Goal: Obtain resource: Obtain resource

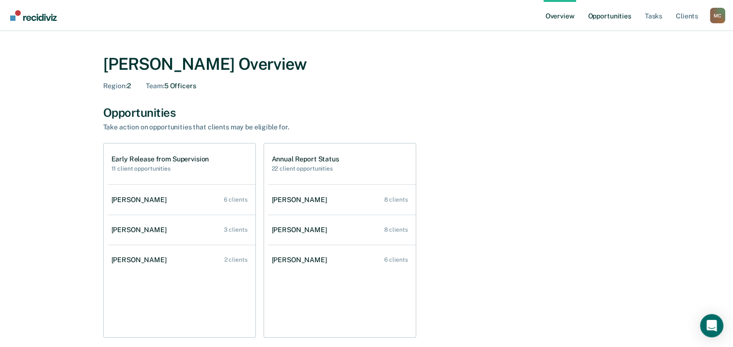
click at [617, 15] on link "Opportunities" at bounding box center [609, 15] width 47 height 31
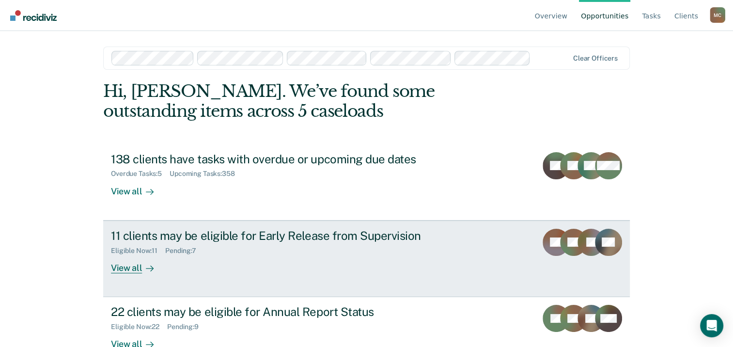
click at [137, 252] on div "Eligible Now : 11" at bounding box center [138, 251] width 54 height 8
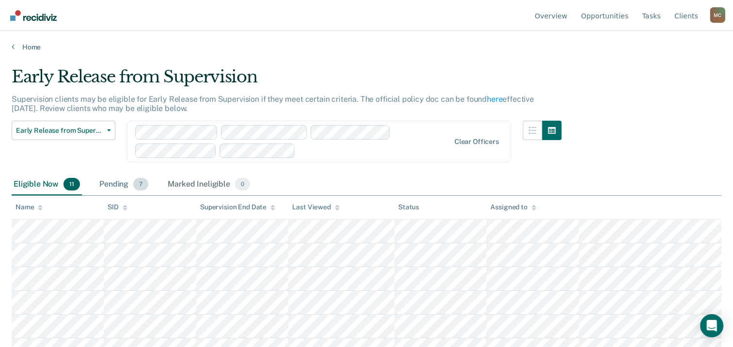
click at [124, 191] on div "Pending 7" at bounding box center [123, 184] width 53 height 21
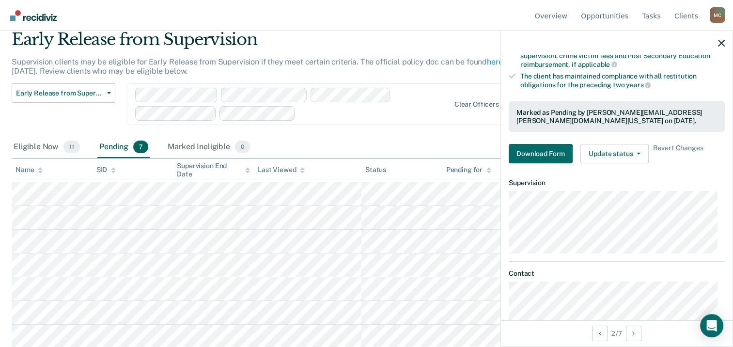
scroll to position [215, 0]
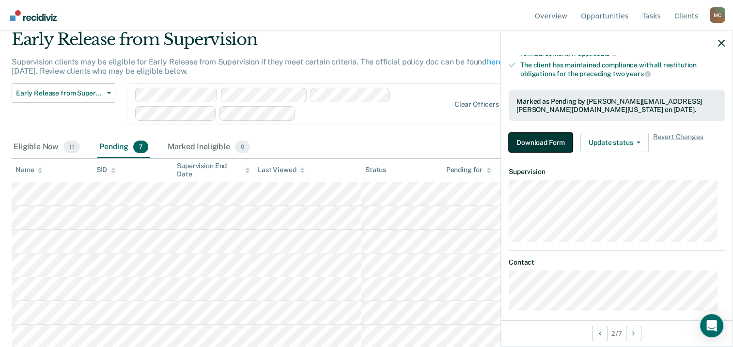
click at [551, 134] on button "Download Form" at bounding box center [541, 142] width 64 height 19
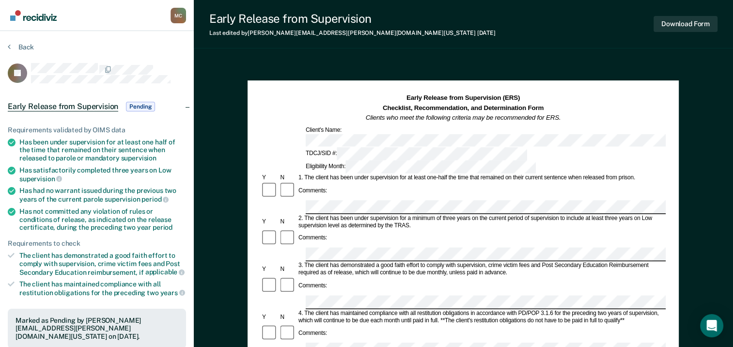
click at [166, 68] on div at bounding box center [108, 69] width 155 height 12
click at [172, 59] on div "Back" at bounding box center [97, 53] width 178 height 20
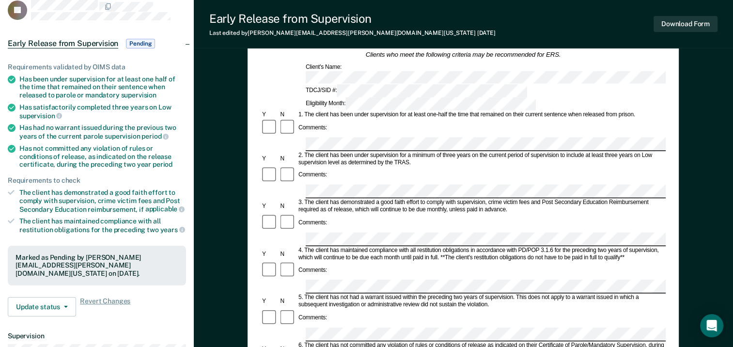
scroll to position [64, 0]
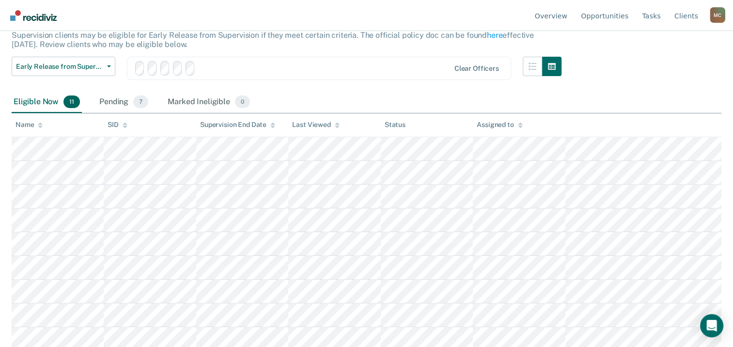
scroll to position [37, 0]
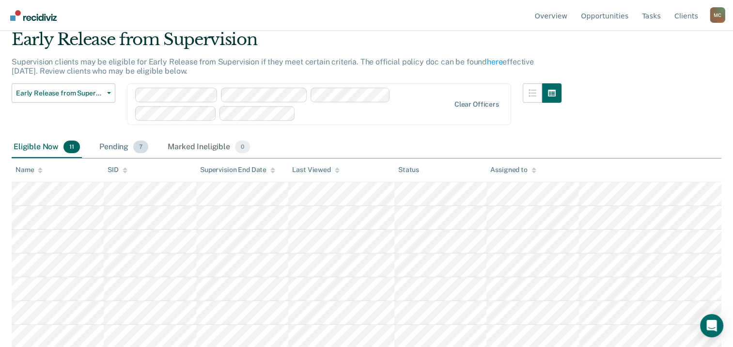
click at [114, 150] on div "Pending 7" at bounding box center [123, 147] width 53 height 21
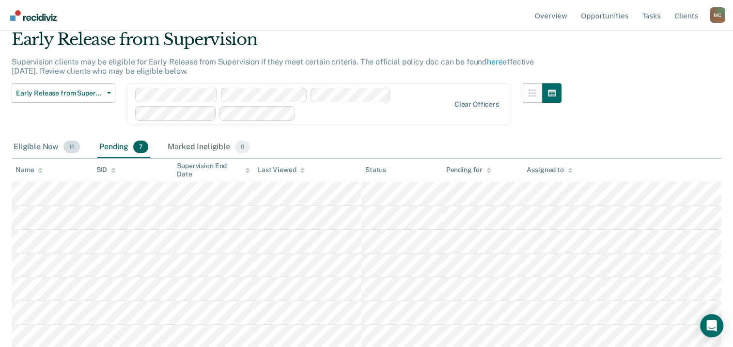
click at [47, 143] on div "Eligible Now 11" at bounding box center [47, 147] width 70 height 21
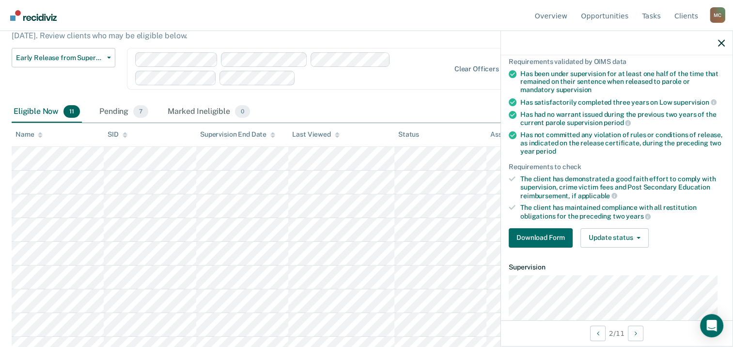
scroll to position [93, 0]
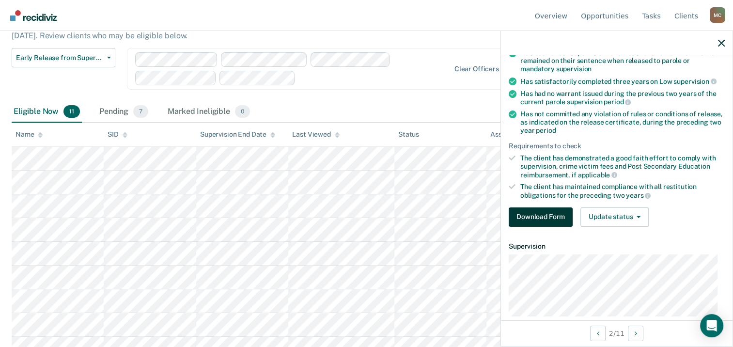
click at [554, 212] on button "Download Form" at bounding box center [541, 216] width 64 height 19
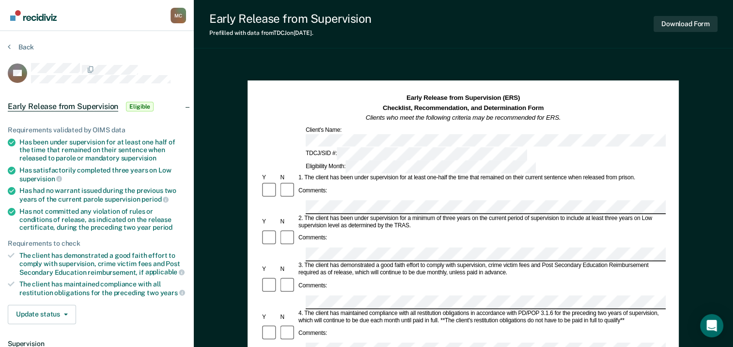
click at [185, 71] on div at bounding box center [108, 69] width 155 height 12
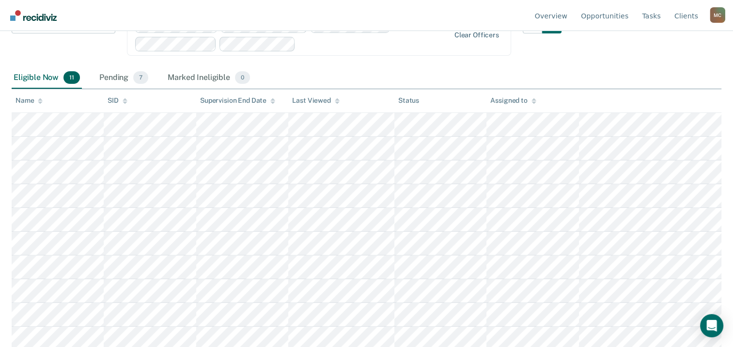
scroll to position [105, 0]
click at [113, 84] on div "Pending 7" at bounding box center [123, 79] width 53 height 21
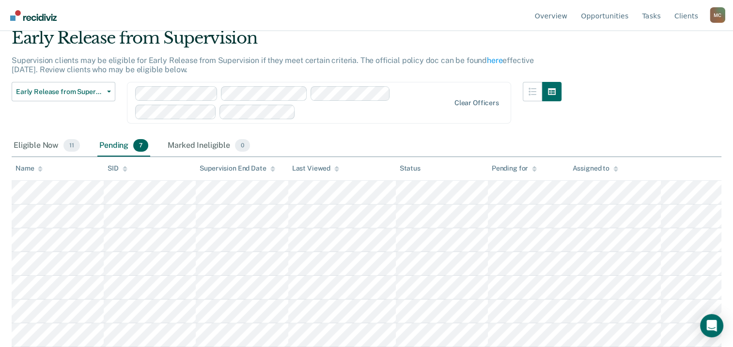
scroll to position [37, 0]
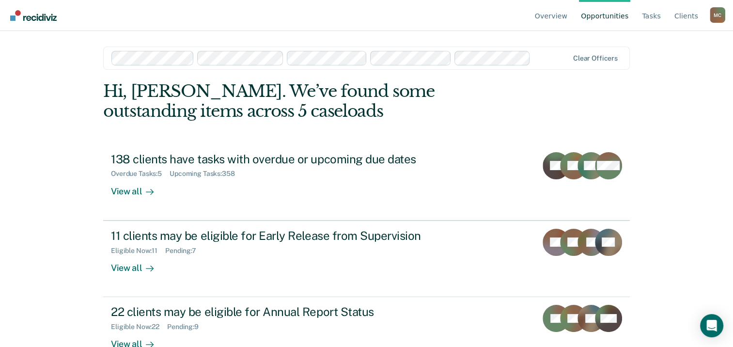
scroll to position [26, 0]
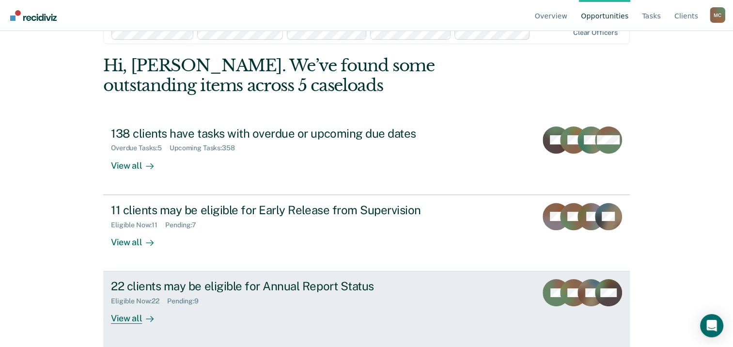
click at [346, 293] on div "Eligible Now : 22 Pending : 9" at bounding box center [281, 299] width 340 height 12
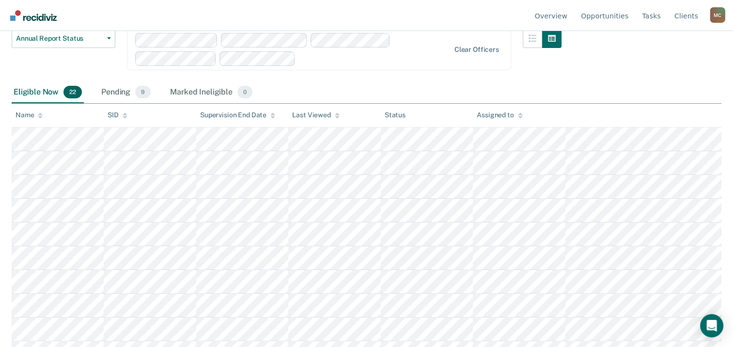
scroll to position [134, 0]
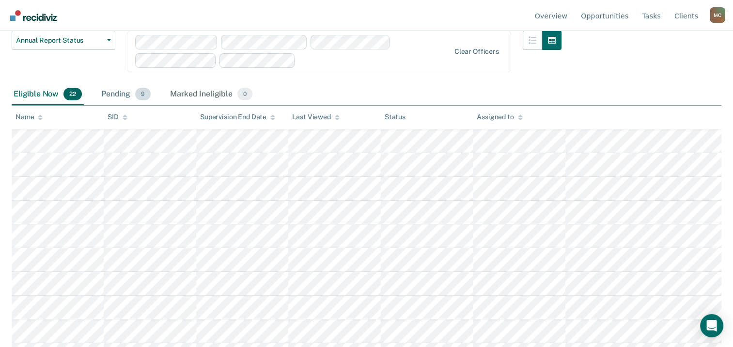
click at [122, 90] on div "Pending 9" at bounding box center [125, 94] width 53 height 21
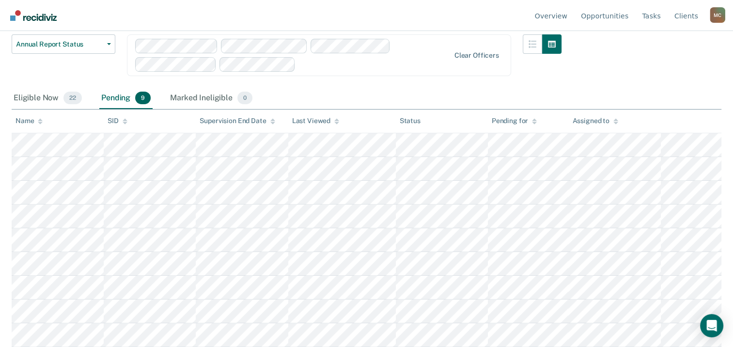
scroll to position [128, 0]
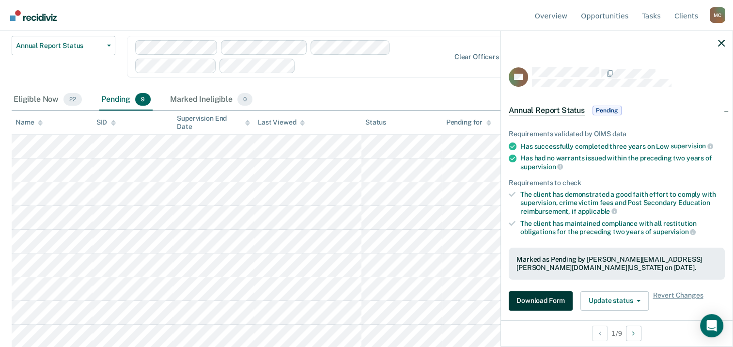
click at [549, 304] on button "Download Form" at bounding box center [541, 300] width 64 height 19
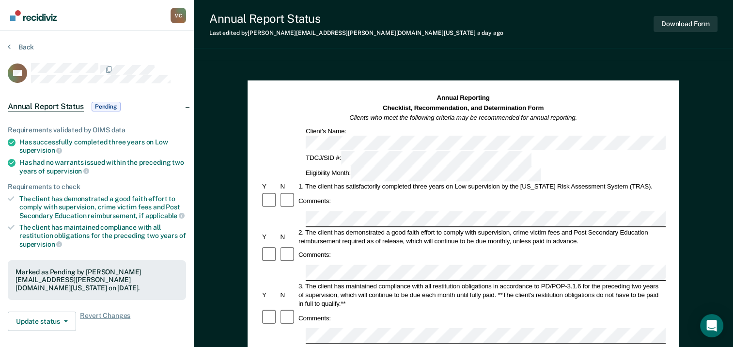
click at [168, 91] on div "Annual Report Status Pending" at bounding box center [97, 106] width 194 height 31
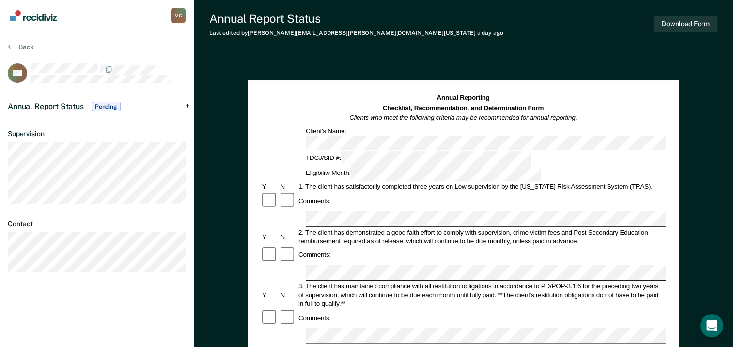
scroll to position [128, 0]
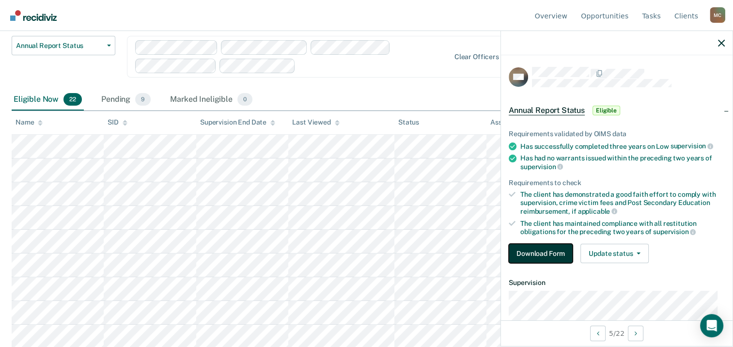
click at [561, 254] on button "Download Form" at bounding box center [541, 253] width 64 height 19
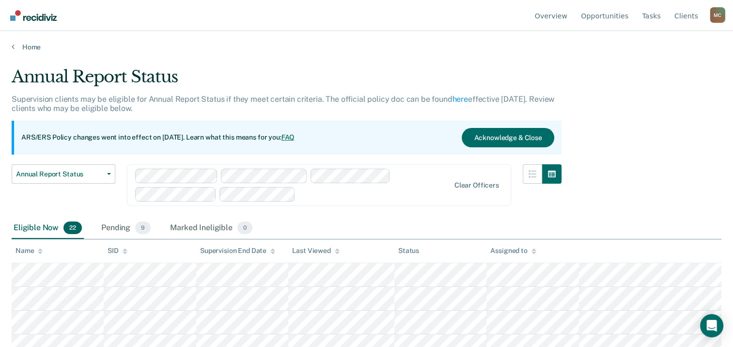
scroll to position [128, 0]
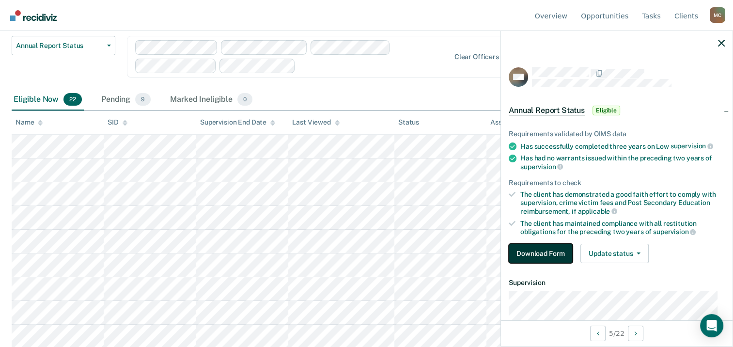
click at [557, 256] on button "Download Form" at bounding box center [541, 253] width 64 height 19
